Goal: Navigation & Orientation: Find specific page/section

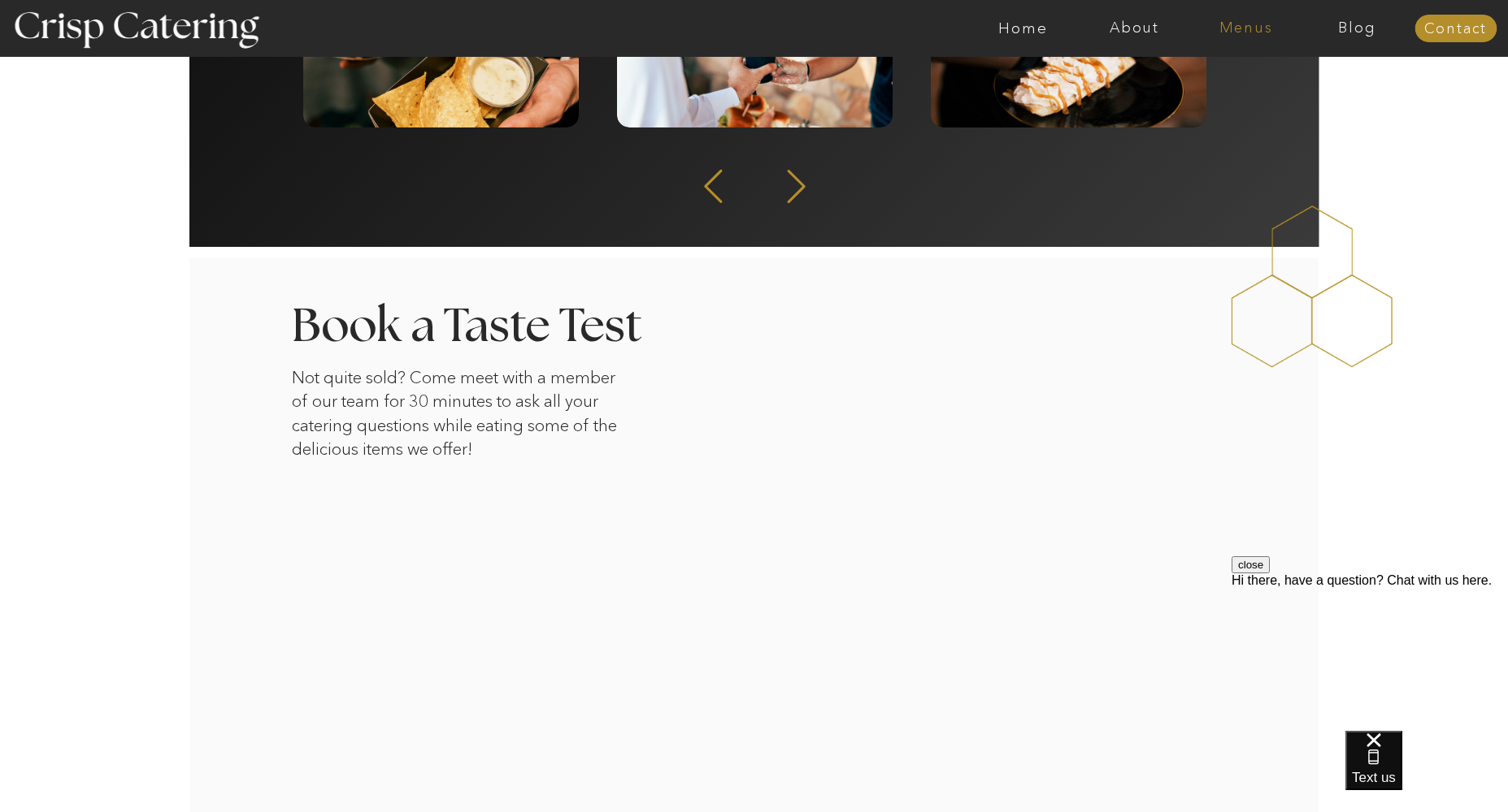
scroll to position [2469, 0]
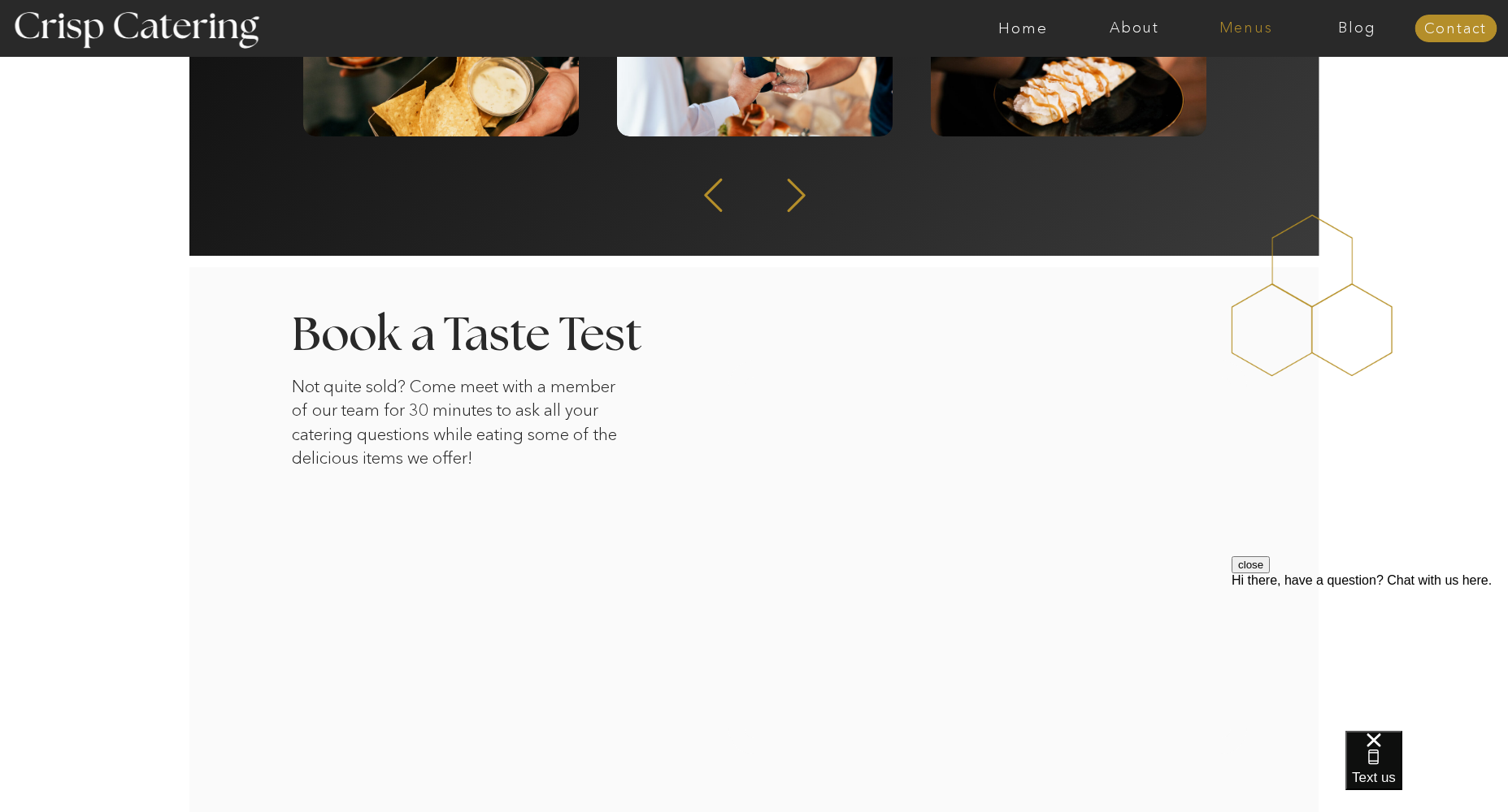
click at [1254, 24] on nav "Menus" at bounding box center [1245, 28] width 112 height 17
click at [1208, 99] on nav "Winter (Sep-Feb)" at bounding box center [1244, 96] width 134 height 16
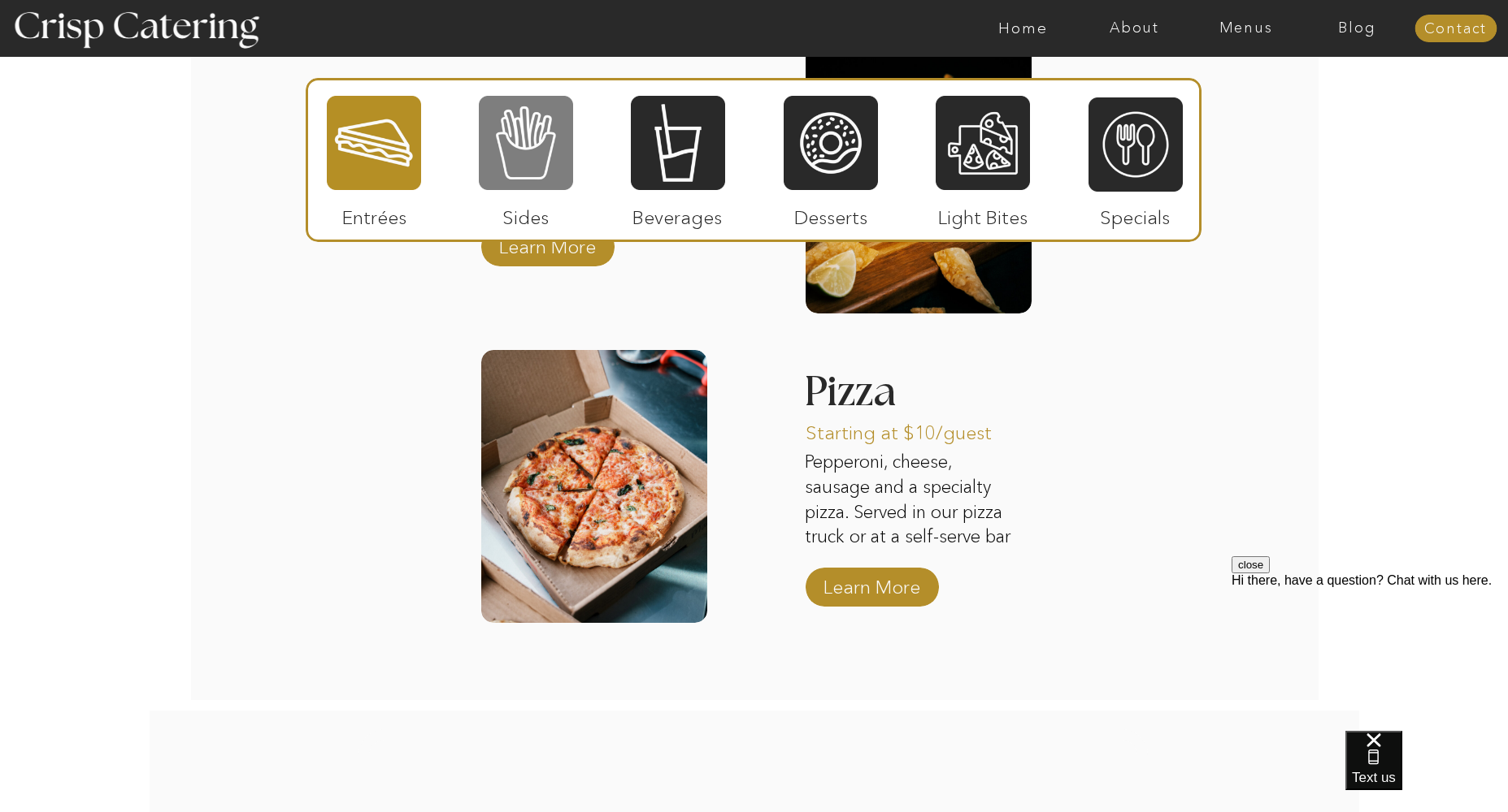
scroll to position [2530, 0]
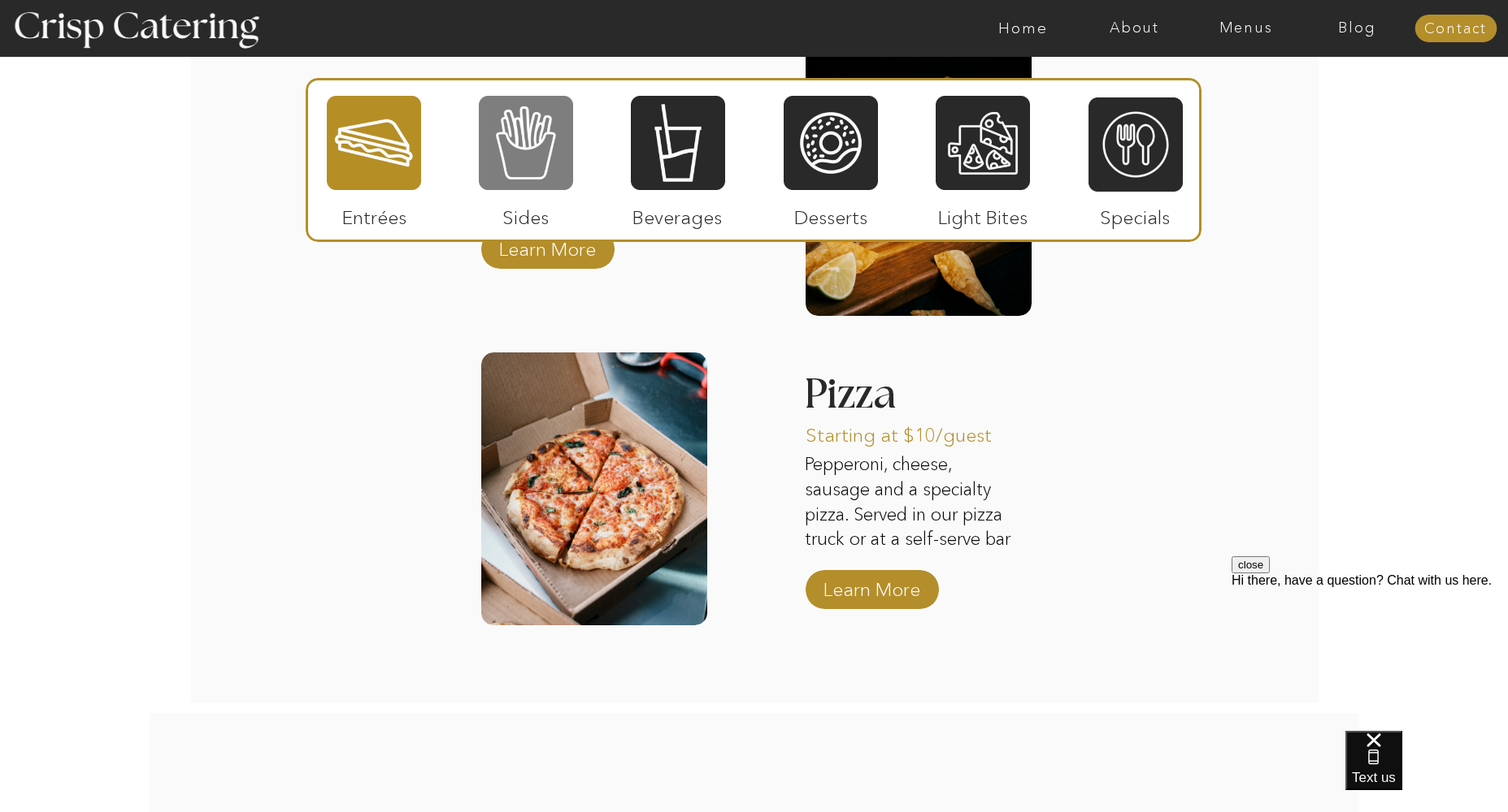
click at [538, 132] on div at bounding box center [526, 143] width 94 height 98
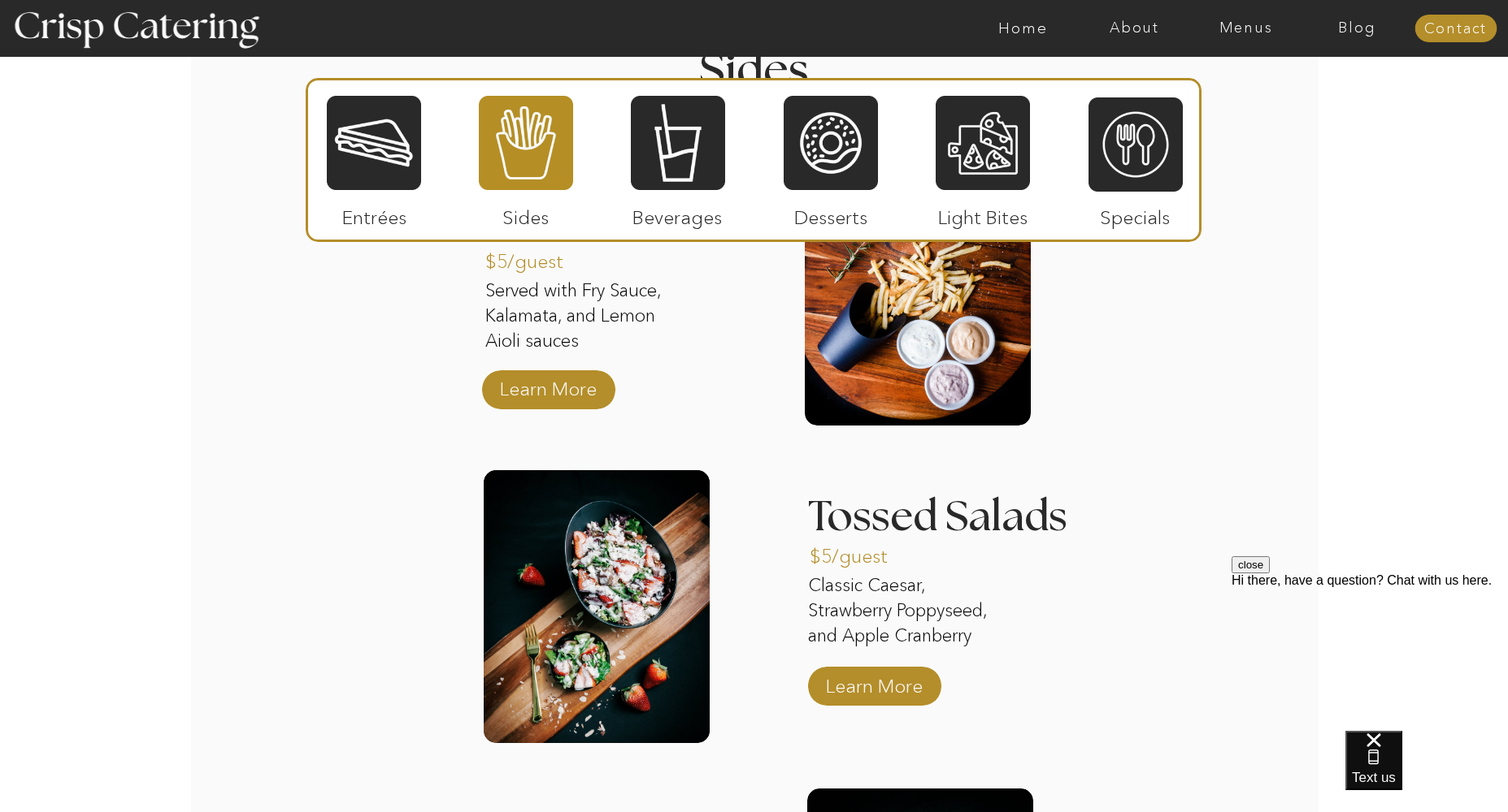
scroll to position [2135, 0]
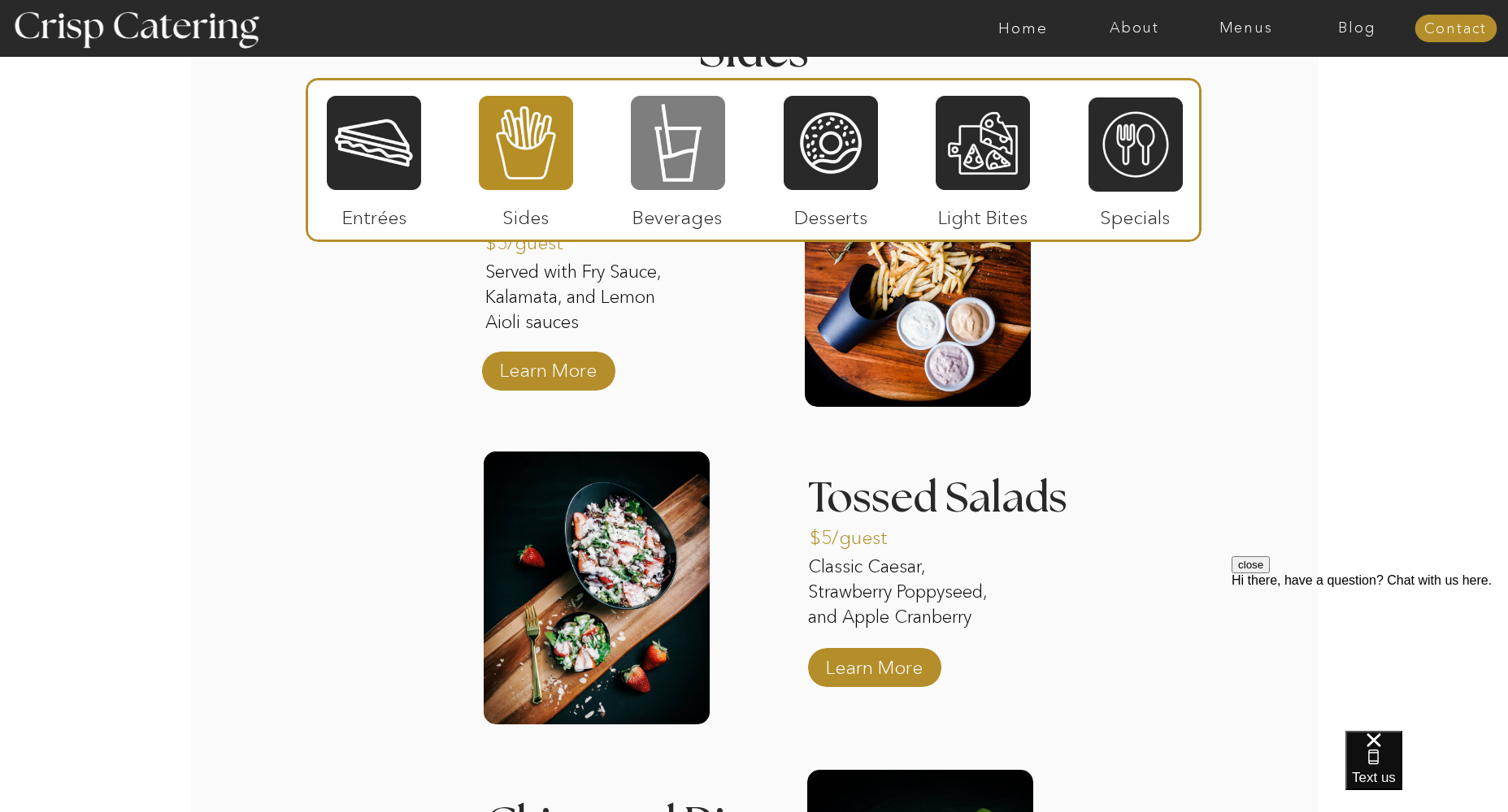
click at [689, 160] on div at bounding box center [678, 143] width 94 height 98
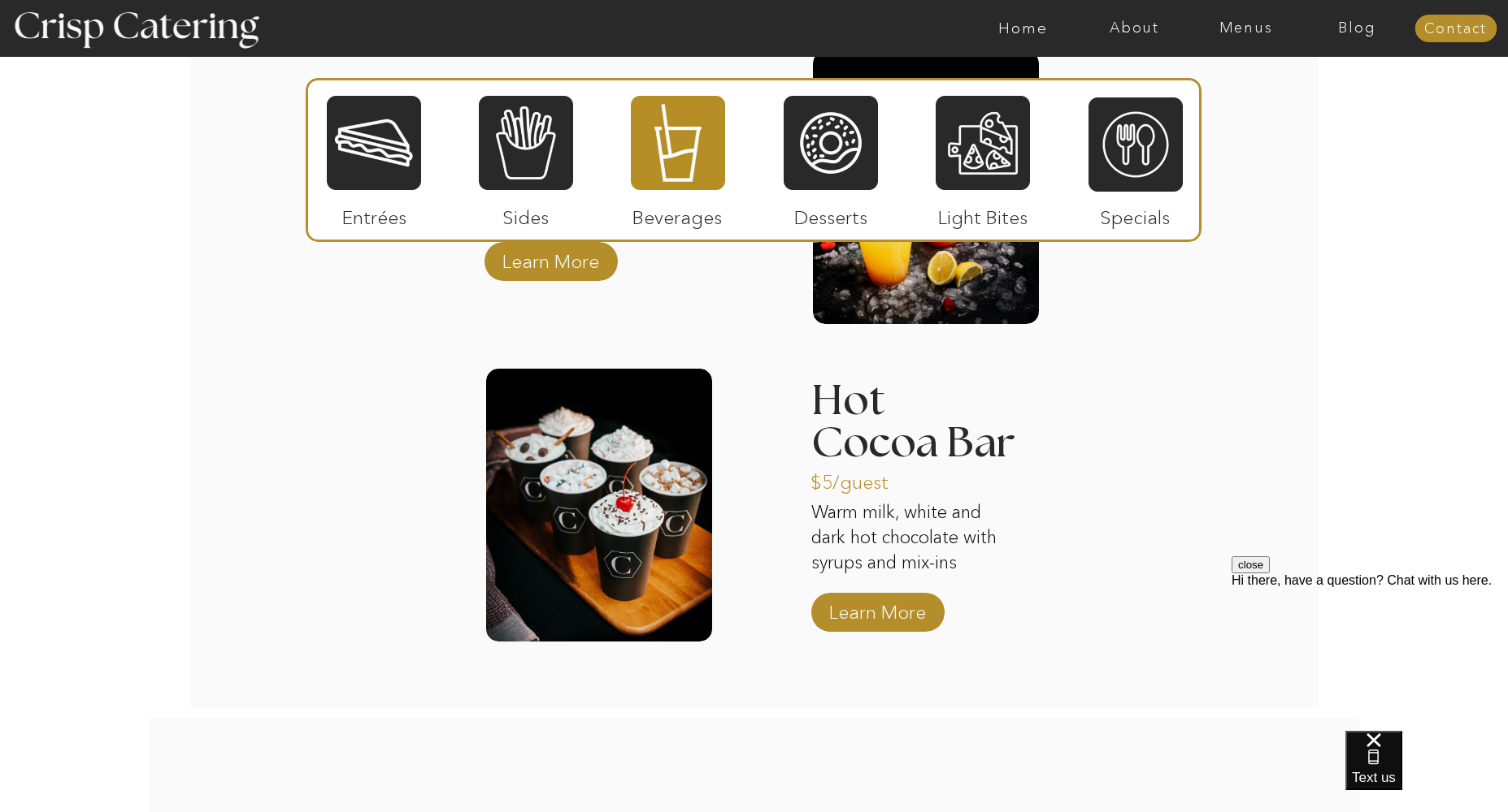
scroll to position [2528, 0]
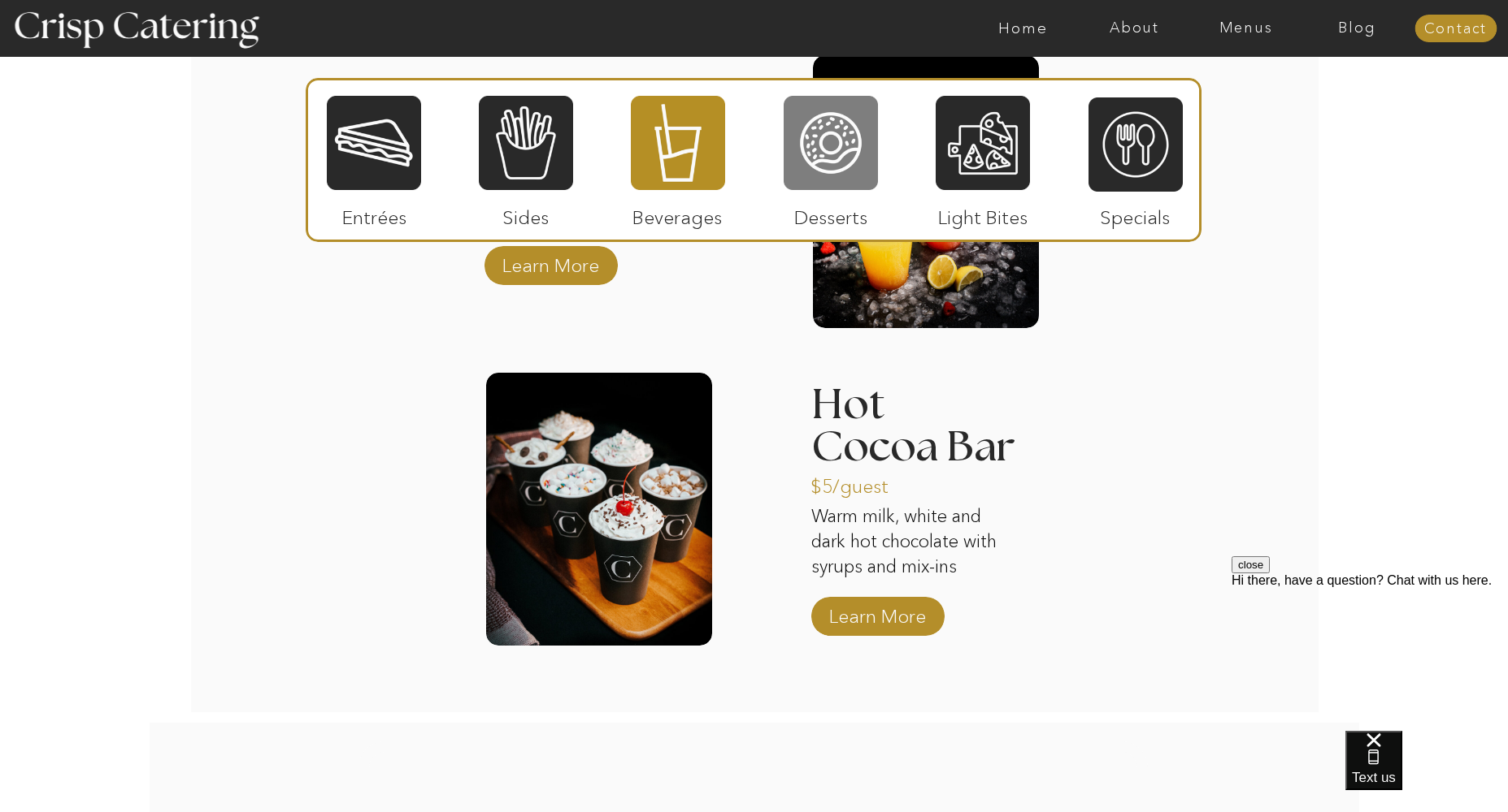
click at [810, 183] on div at bounding box center [831, 143] width 94 height 98
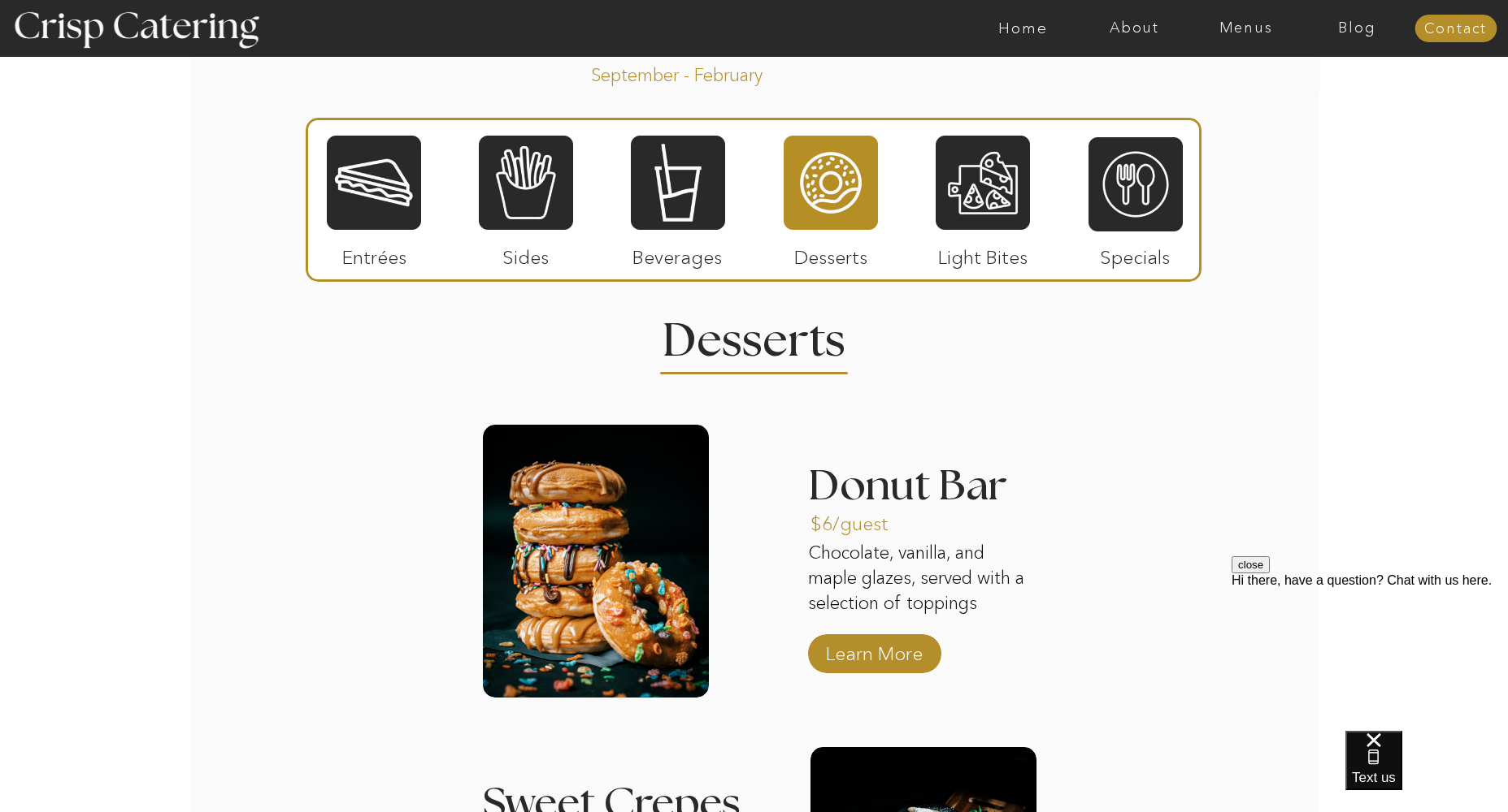
scroll to position [1783, 0]
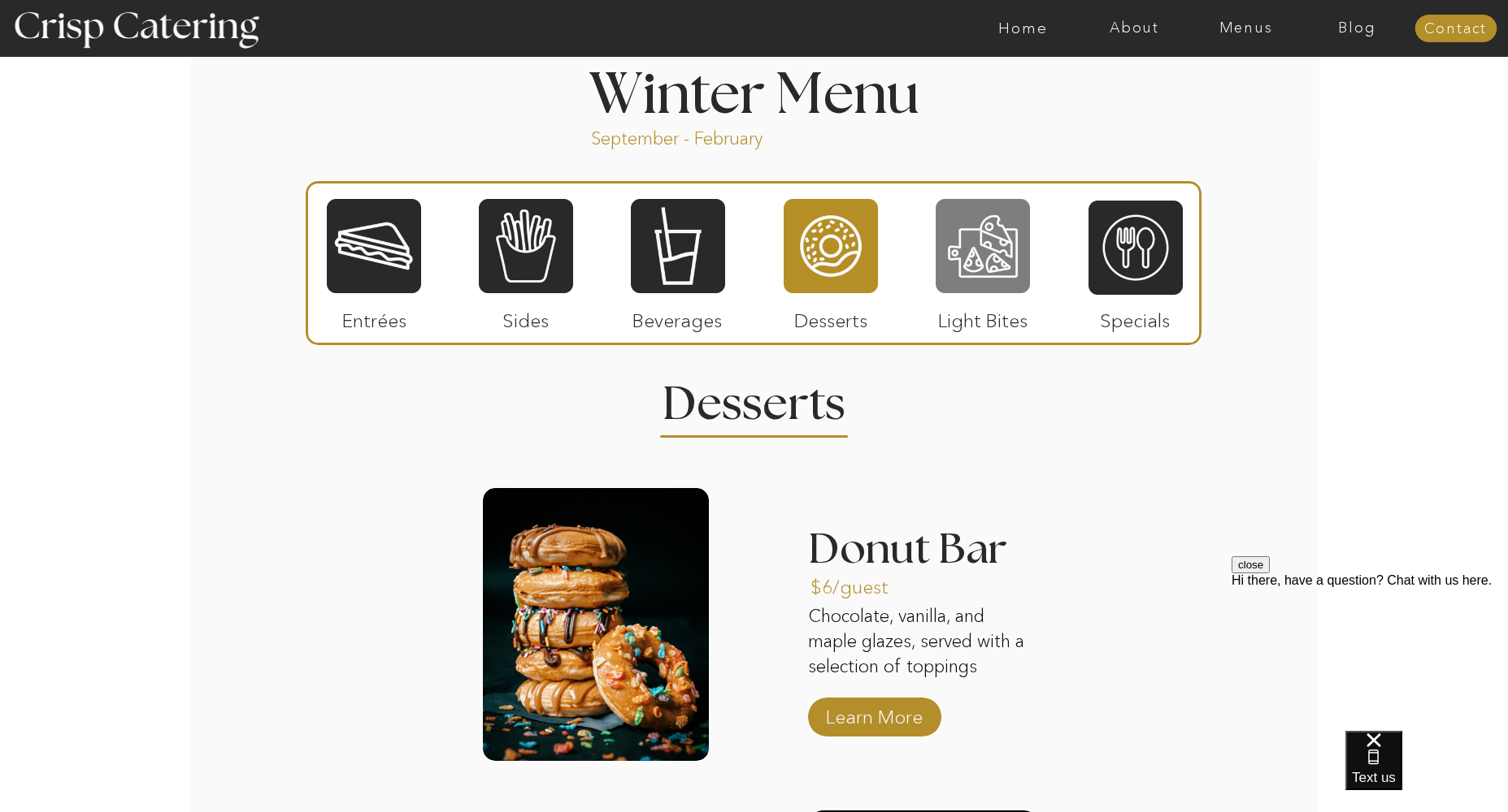
click at [947, 256] on div at bounding box center [983, 246] width 94 height 98
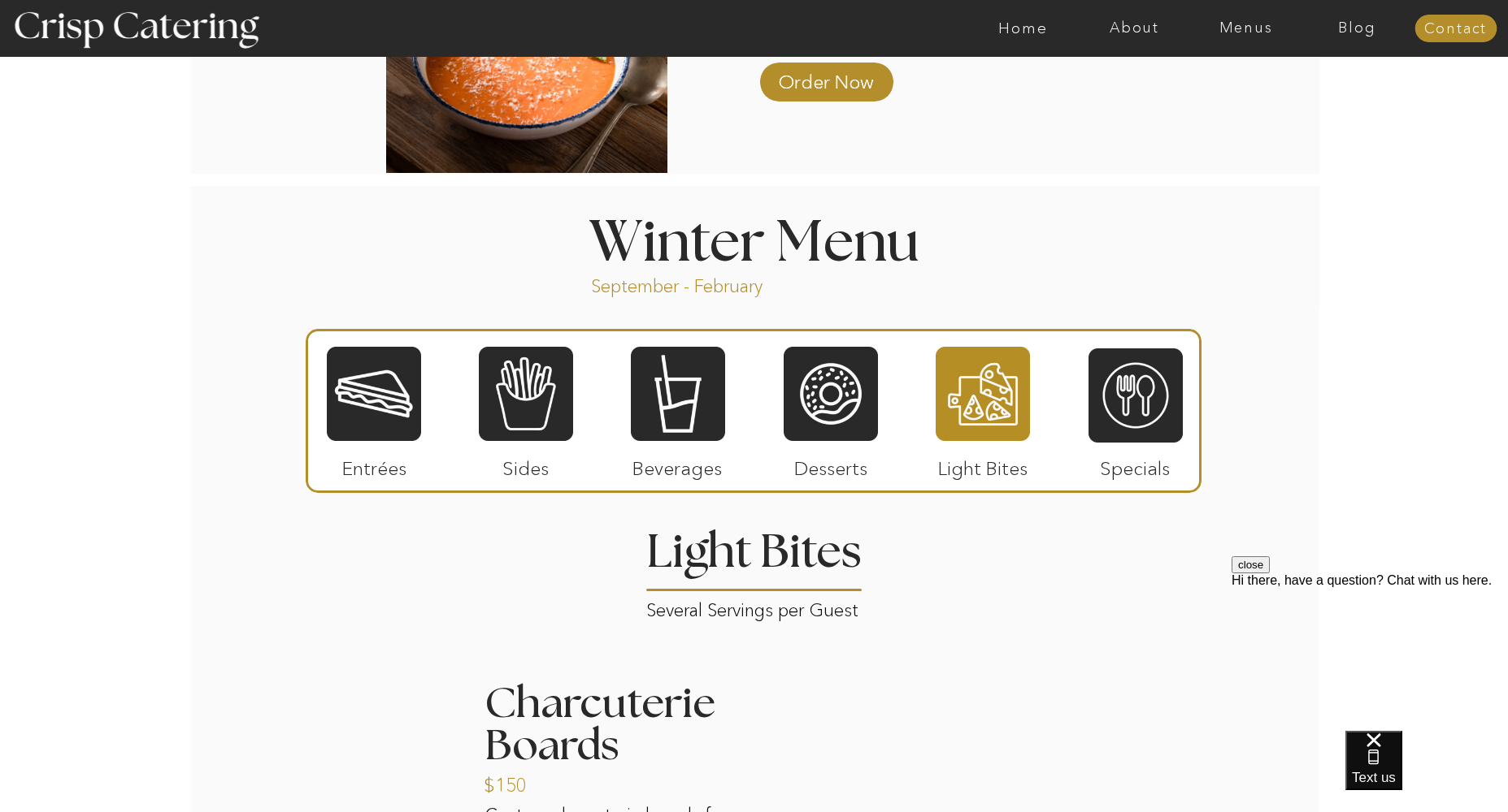
scroll to position [1641, 0]
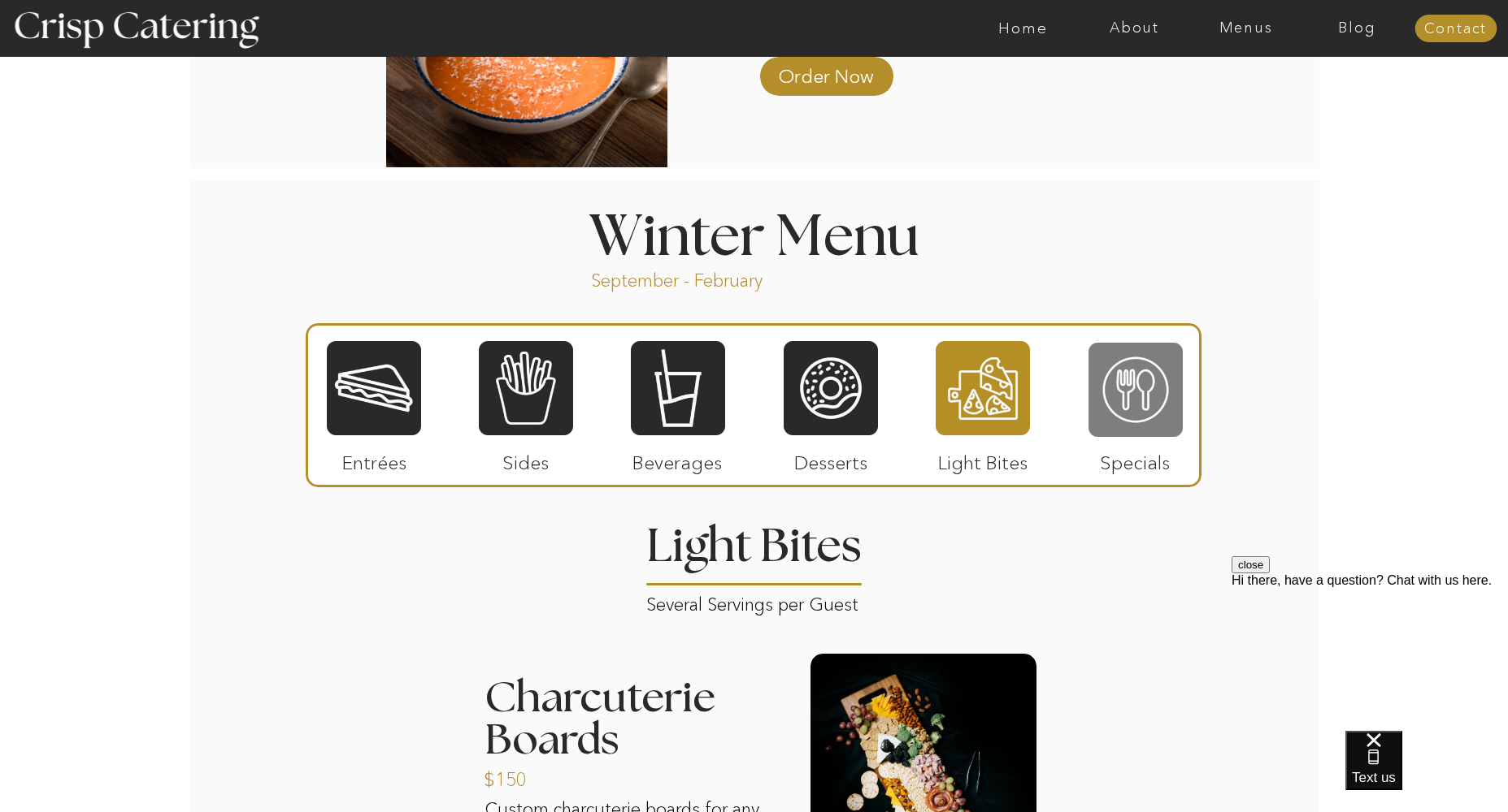
click at [1129, 390] on div at bounding box center [1135, 390] width 94 height 98
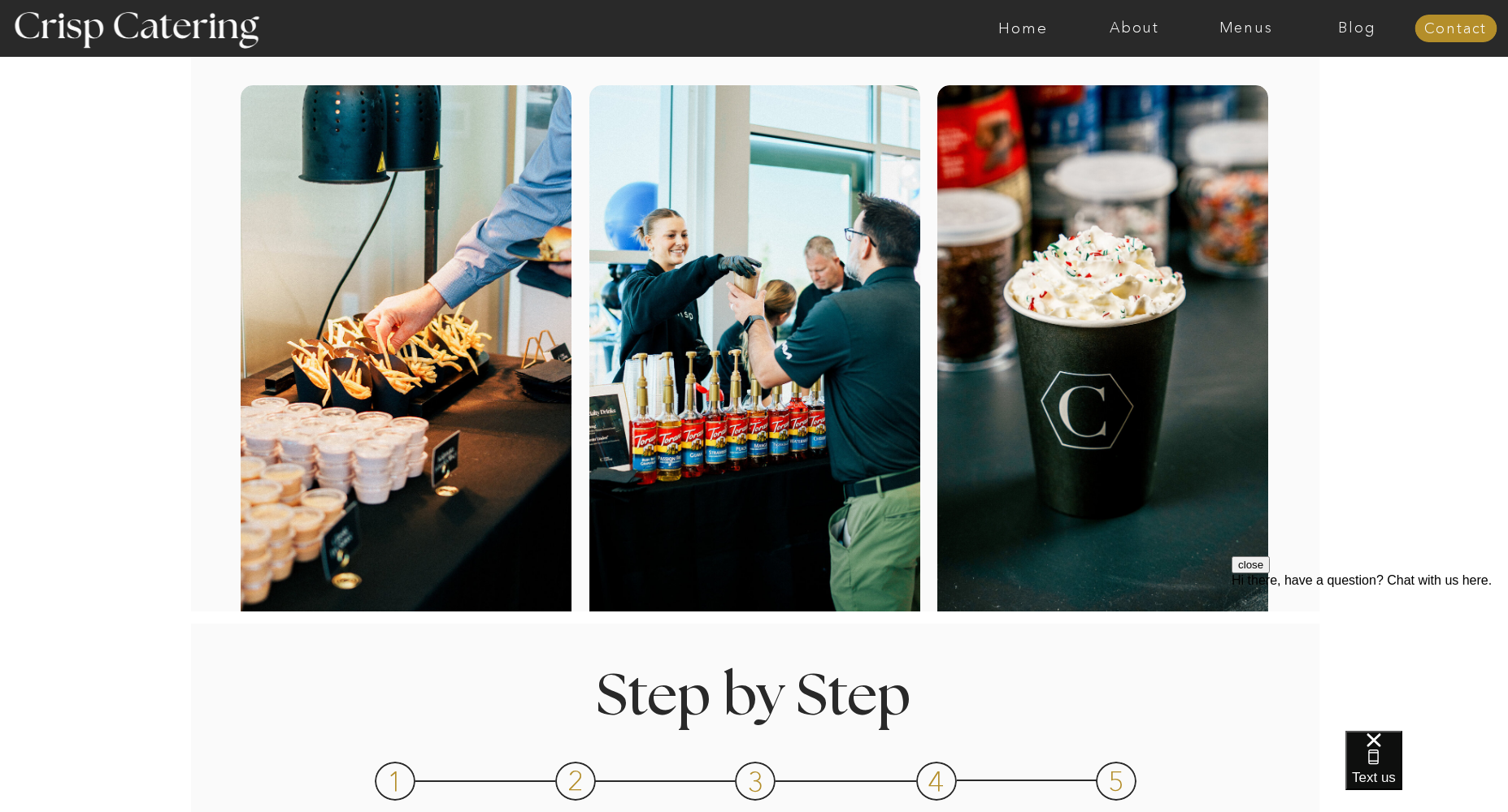
scroll to position [0, 0]
